Goal: Information Seeking & Learning: Learn about a topic

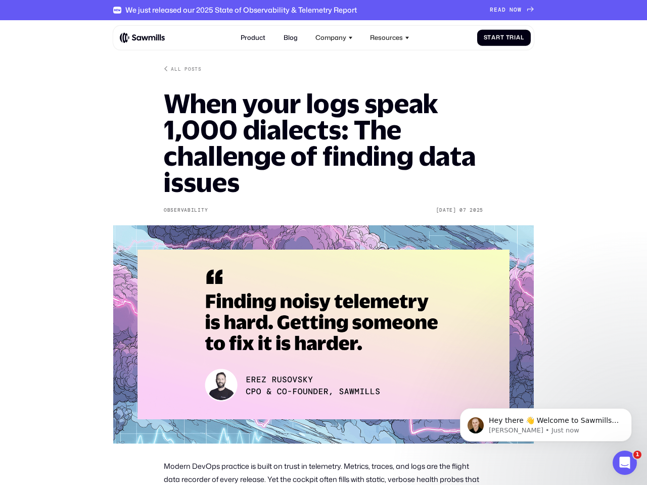
click at [334, 37] on div "Company" at bounding box center [330, 38] width 31 height 8
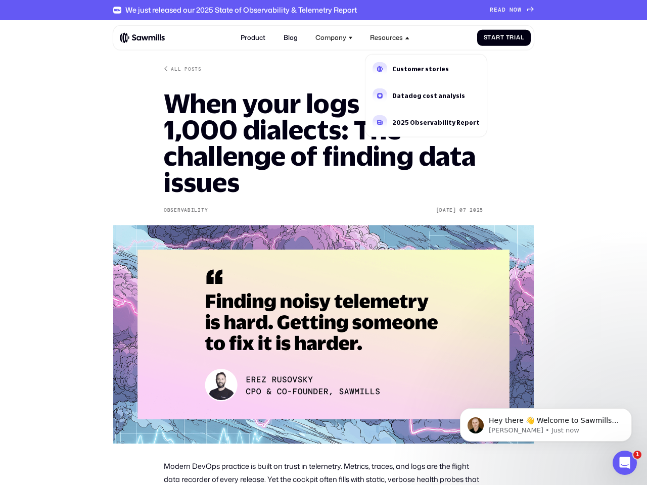
click at [389, 37] on div "Resources" at bounding box center [386, 38] width 33 height 8
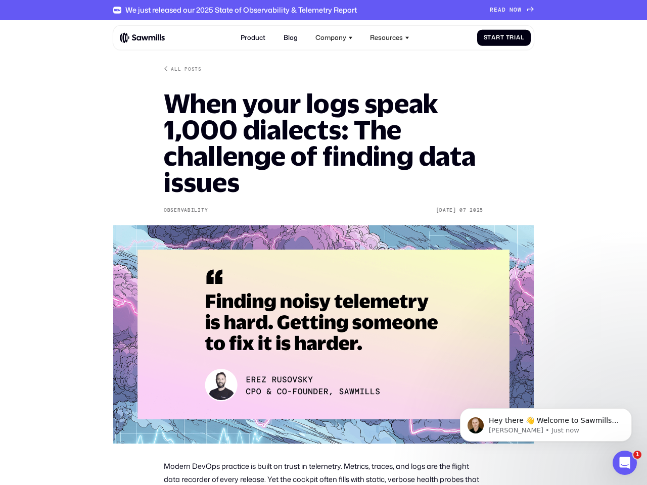
click at [546, 425] on span "Hey there 👋 Welcome to Sawmills. The smart telemetry management platform that s…" at bounding box center [553, 445] width 130 height 58
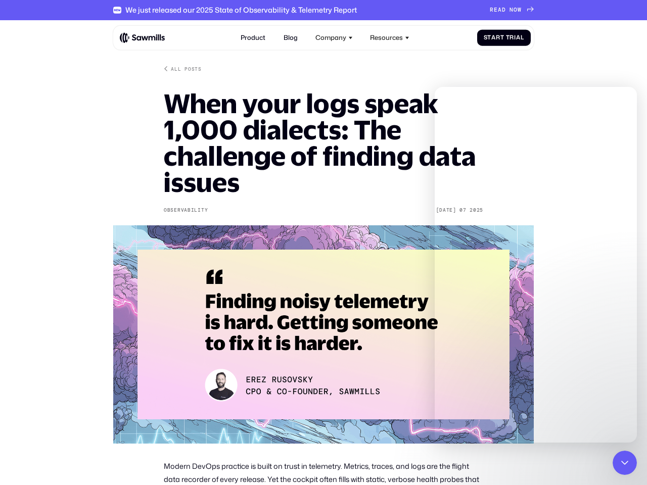
click at [624, 463] on icon "Close Intercom Messenger" at bounding box center [624, 463] width 12 height 12
